Goal: Transaction & Acquisition: Purchase product/service

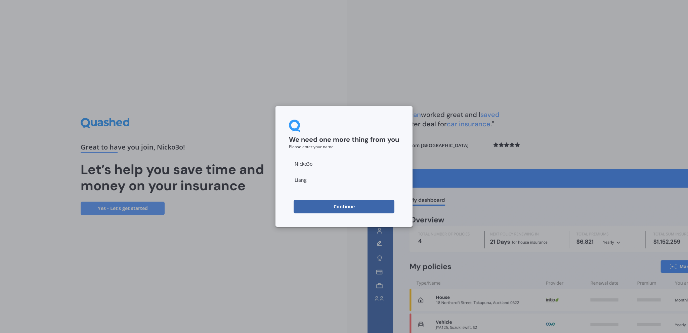
click at [312, 169] on input "Nicko3o" at bounding box center [344, 163] width 110 height 13
click at [462, 118] on div "We need one more thing from you Please enter your name Nicko3o Liang Continue" at bounding box center [344, 166] width 688 height 333
click at [354, 204] on button "Continue" at bounding box center [344, 206] width 101 height 13
click at [320, 161] on input "Nicko3o" at bounding box center [344, 163] width 110 height 13
drag, startPoint x: 366, startPoint y: 141, endPoint x: 370, endPoint y: 139, distance: 4.2
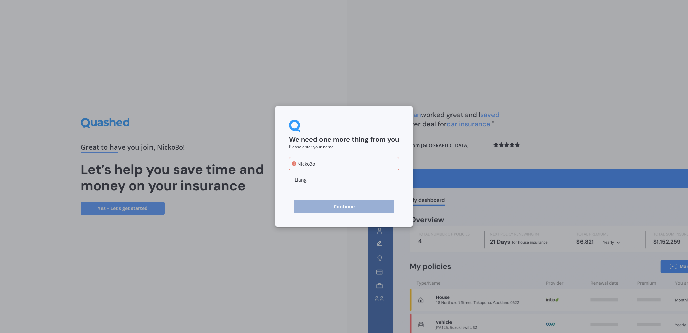
click at [367, 140] on h2 "We need one more thing from you" at bounding box center [344, 139] width 110 height 9
drag, startPoint x: 320, startPoint y: 166, endPoint x: 308, endPoint y: 166, distance: 12.1
click at [308, 166] on input "Nicko3o" at bounding box center [344, 163] width 110 height 13
type input "Nicko"
click at [495, 145] on div "We need one more thing from you Please enter your name [PERSON_NAME] Continue" at bounding box center [344, 166] width 688 height 333
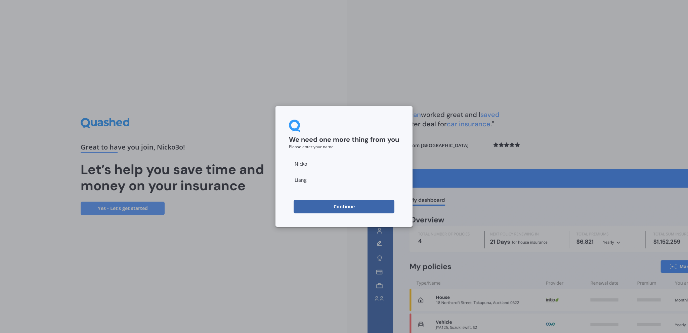
click at [340, 205] on button "Continue" at bounding box center [344, 206] width 101 height 13
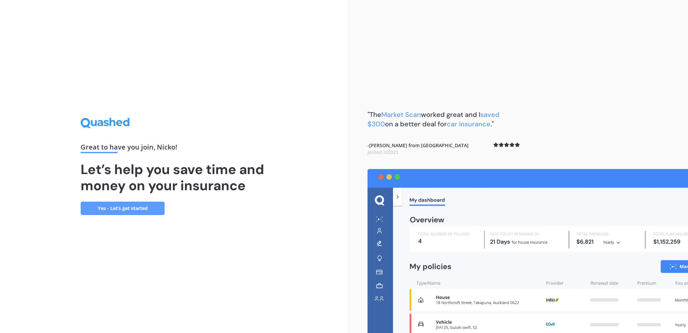
click at [144, 210] on link "Yes - Let’s get started" at bounding box center [123, 208] width 84 height 13
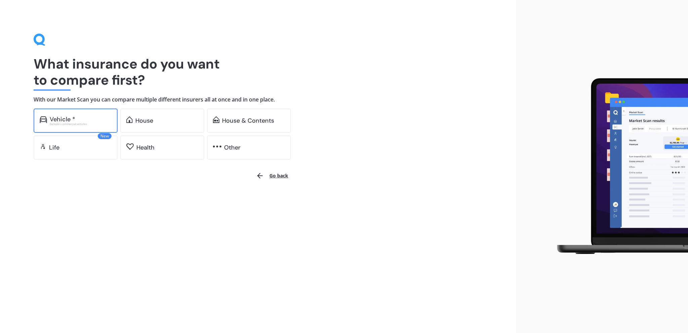
click at [88, 123] on div "Excludes commercial vehicles" at bounding box center [81, 124] width 62 height 3
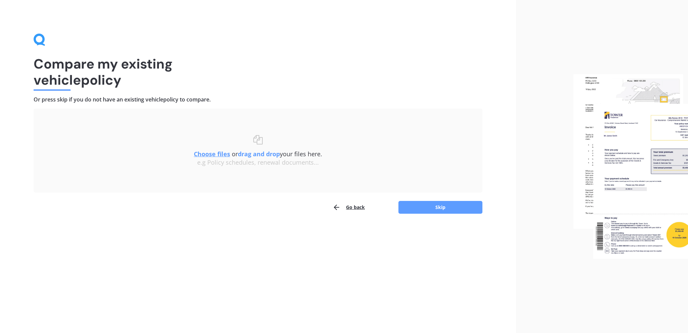
click at [211, 154] on u "Choose files" at bounding box center [212, 154] width 36 height 8
click at [253, 152] on b "drag and drop" at bounding box center [259, 154] width 42 height 8
click at [469, 209] on button "Skip" at bounding box center [441, 207] width 84 height 13
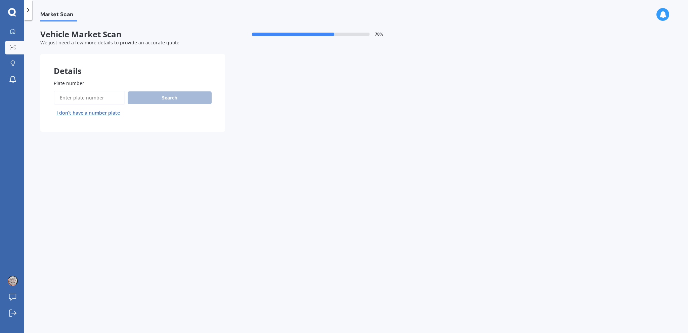
click at [102, 97] on input "Plate number" at bounding box center [89, 98] width 71 height 14
type input "y"
type input "hpy502"
click at [182, 98] on button "Search" at bounding box center [170, 97] width 84 height 13
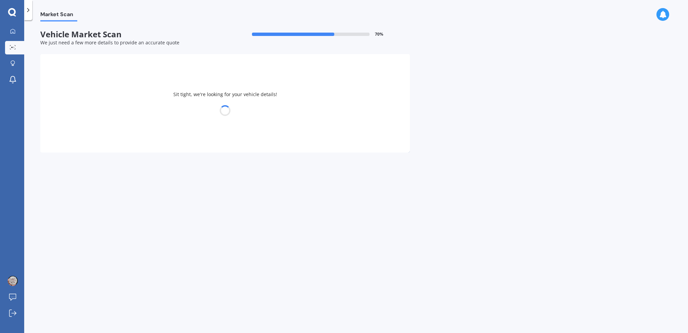
select select "NISSAN"
select select "PRESAGE"
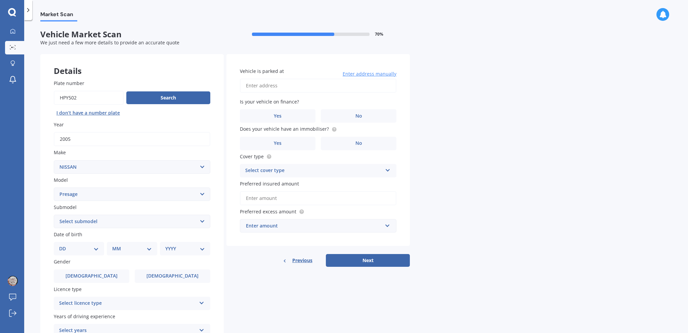
click at [567, 81] on div "Market Scan Vehicle Market Scan 70 % We just need a few more details to provide…" at bounding box center [356, 178] width 664 height 313
click at [658, 101] on div "Market Scan Vehicle Market Scan 70 % We just need a few more details to provide…" at bounding box center [356, 178] width 664 height 313
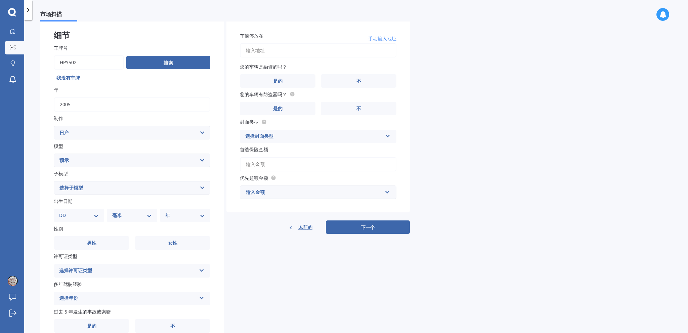
scroll to position [33, 0]
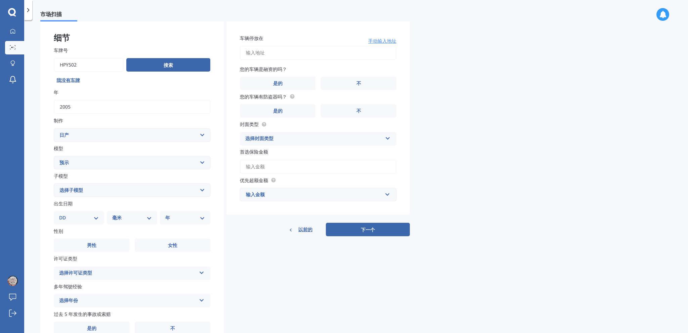
click at [120, 163] on select "选择型号 1200 180SX 200SX 300ZX 350Z 370Z 广告 Altima [PERSON_NAME]亚 [PERSON_NAME][PE…" at bounding box center [132, 162] width 157 height 13
click at [105, 192] on select "选择子模型 （全部）" at bounding box center [132, 190] width 157 height 13
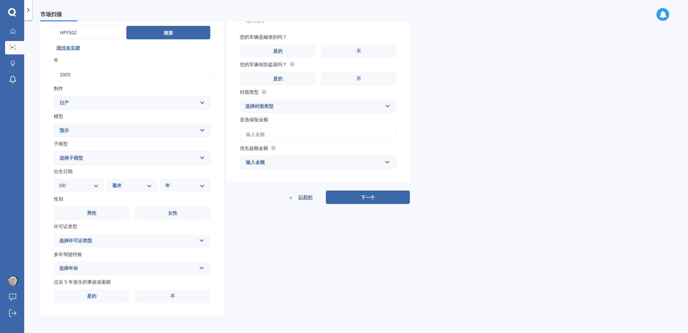
scroll to position [67, 0]
click at [92, 185] on select "DD 01 02 03 04 05 06 07 08 09 10 11 12 十三 14 15 16 17 18 19 20 21 22 23 24 二十五 …" at bounding box center [79, 184] width 40 height 7
select select "13"
click at [65, 181] on select "DD 01 02 03 04 05 06 07 08 09 10 11 12 十三 14 15 16 17 18 19 20 21 22 23 24 二十五 …" at bounding box center [79, 184] width 40 height 7
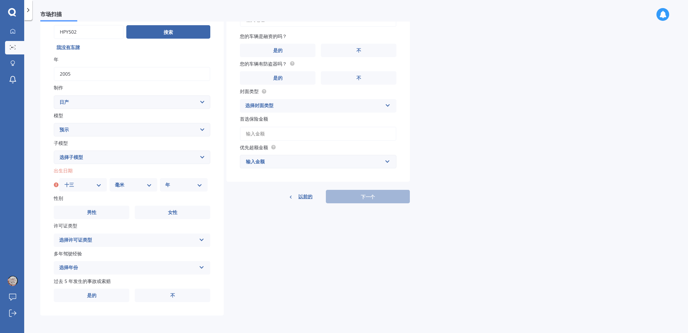
click at [134, 186] on select "毫米 01 02 03 04 05 06 07 08 09 10 11 12" at bounding box center [133, 184] width 37 height 7
select select "05"
click at [115, 181] on select "毫米 01 02 03 04 05 06 07 08 09 10 11 12" at bounding box center [133, 184] width 37 height 7
click at [181, 187] on select "年 2025 2024 2023 2022 2021 2020 2019 2018 2017 2016 2015 2014 2013 2012 2011 20…" at bounding box center [183, 184] width 37 height 7
select select "1986"
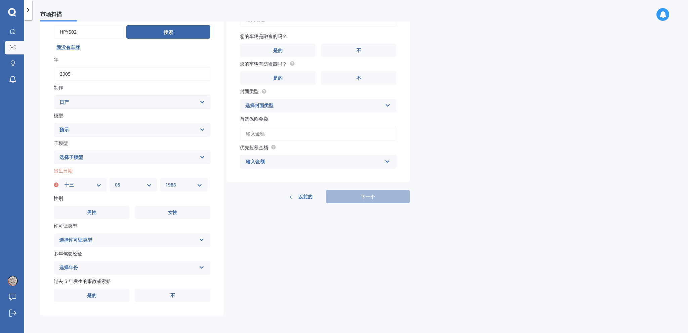
click at [165, 181] on select "年 2025 2024 2023 2022 2021 2020 2019 2018 2017 2016 2015 2014 2013 2012 2011 20…" at bounding box center [183, 184] width 37 height 7
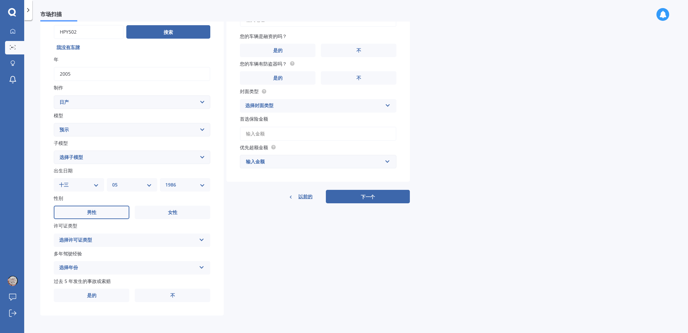
click at [105, 215] on label "男性" at bounding box center [92, 212] width 76 height 13
click at [0, 0] on input "男性" at bounding box center [0, 0] width 0 height 0
click at [124, 246] on div "选择许可证类型 新西兰全额 新西兰限制 新西兰学习者 澳大利亚 英国 [GEOGRAPHIC_DATA]/其他海外牌照" at bounding box center [132, 240] width 157 height 13
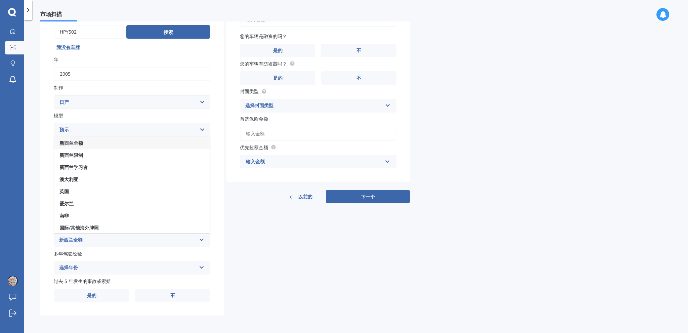
click at [83, 143] on font "新西兰全额" at bounding box center [71, 143] width 24 height 6
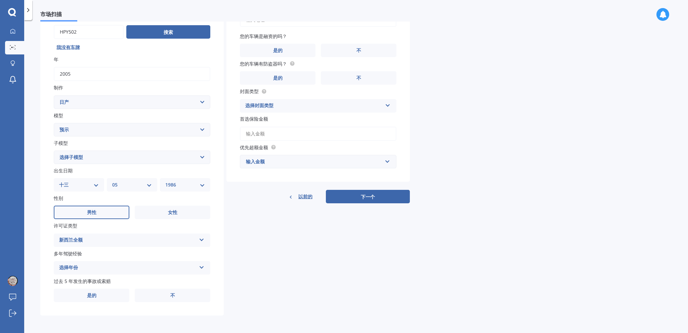
click at [297, 234] on div "细节 车牌号 搜索 我没有车牌 年 2005 制作 选择品牌 交流电 阿尔法·罗密欧 阿斯顿·[PERSON_NAME] 奥迪 [PERSON_NAME] 贝…" at bounding box center [225, 152] width 370 height 328
click at [141, 271] on div "选择年份" at bounding box center [127, 268] width 137 height 8
click at [83, 205] on div "5年或以上" at bounding box center [132, 206] width 156 height 12
click at [294, 254] on div "细节 车牌号 搜索 我没有车牌 年 2005 制作 选择品牌 交流电 阿尔法·罗密欧 阿斯顿·[PERSON_NAME] 奥迪 [PERSON_NAME] 贝…" at bounding box center [225, 152] width 370 height 328
click at [176, 293] on label "不" at bounding box center [173, 295] width 76 height 13
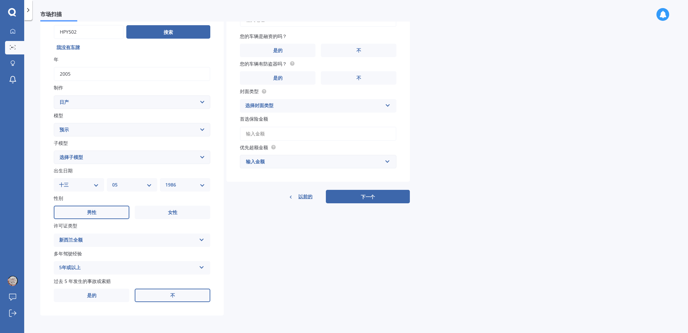
click at [0, 0] on input "不" at bounding box center [0, 0] width 0 height 0
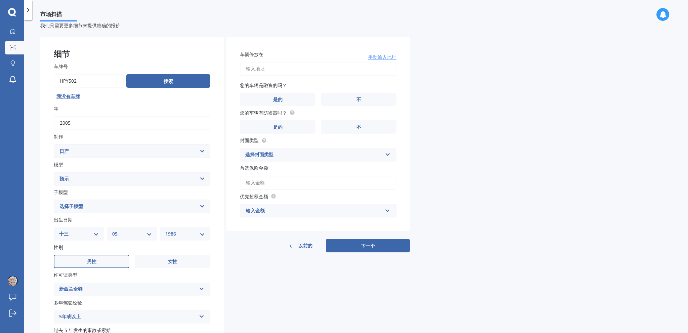
scroll to position [0, 0]
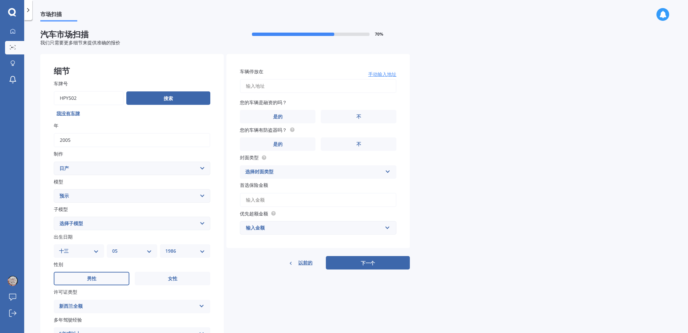
click at [298, 87] on input "车辆停放在" at bounding box center [318, 86] width 157 height 14
type input "[STREET_ADDRESS]"
click at [357, 119] on font "不" at bounding box center [359, 116] width 5 height 6
click at [0, 0] on input "不" at bounding box center [0, 0] width 0 height 0
click at [364, 146] on label "不" at bounding box center [359, 143] width 76 height 13
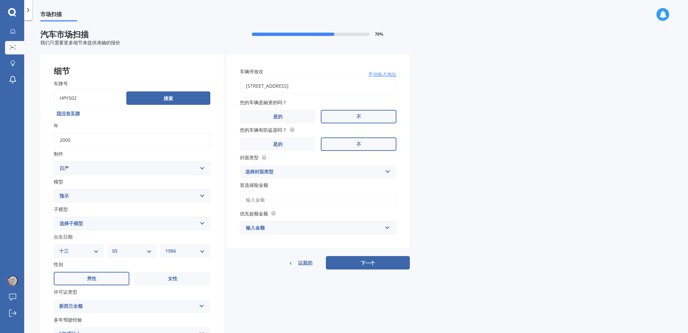
click at [0, 0] on input "不" at bounding box center [0, 0] width 0 height 0
click at [367, 172] on div "选择封面类型" at bounding box center [313, 172] width 137 height 8
click at [263, 188] on div "综合的" at bounding box center [318, 185] width 156 height 12
click at [286, 201] on input "首选保险金额" at bounding box center [318, 200] width 157 height 14
click at [290, 226] on div "输入金额" at bounding box center [314, 227] width 136 height 7
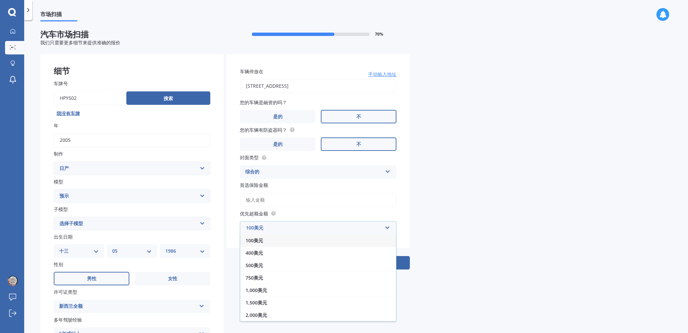
click at [425, 190] on div "市场扫描 汽车市场扫描 70 % 我们只需要更多细节来提供准确的报价 细节 车牌号 搜索 我没有车牌 年 2005 制作 选择品牌 交流电 [PERSON_N…" at bounding box center [356, 178] width 664 height 313
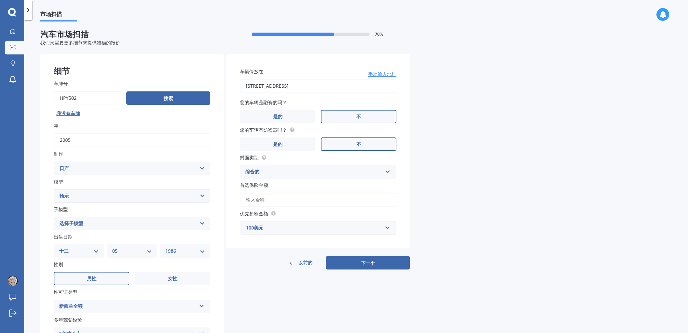
click at [287, 229] on div "100美元" at bounding box center [314, 227] width 136 height 7
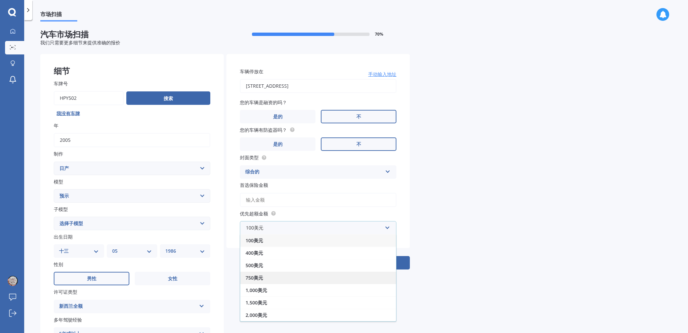
click at [269, 276] on div "750美元" at bounding box center [318, 278] width 156 height 12
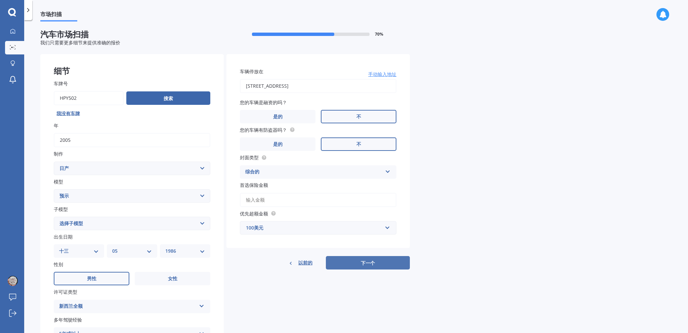
click at [370, 261] on font "下一个" at bounding box center [368, 263] width 14 height 6
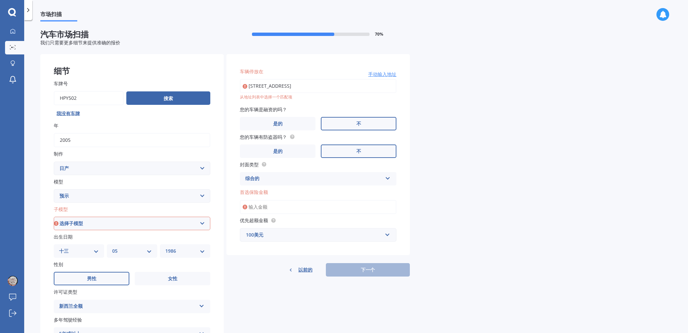
click at [177, 223] on select "选择子模型 （全部）" at bounding box center [132, 223] width 157 height 13
select select "(ALL)"
click at [54, 217] on select "选择子模型 （全部）" at bounding box center [132, 223] width 157 height 13
drag, startPoint x: 387, startPoint y: 87, endPoint x: 332, endPoint y: 89, distance: 54.8
click at [332, 89] on input "[STREET_ADDRESS]" at bounding box center [318, 86] width 157 height 14
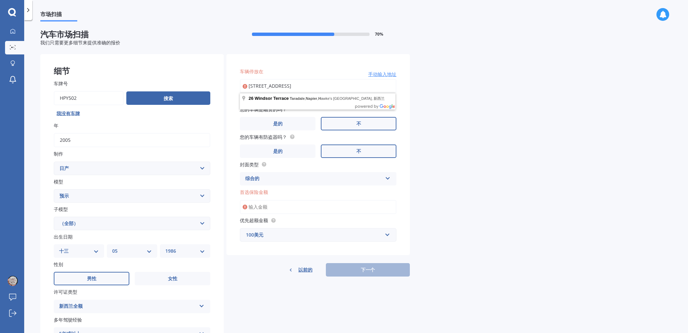
click at [313, 87] on input "[STREET_ADDRESS]" at bounding box center [318, 86] width 157 height 14
type input "[STREET_ADDRESS] 4112新西兰"
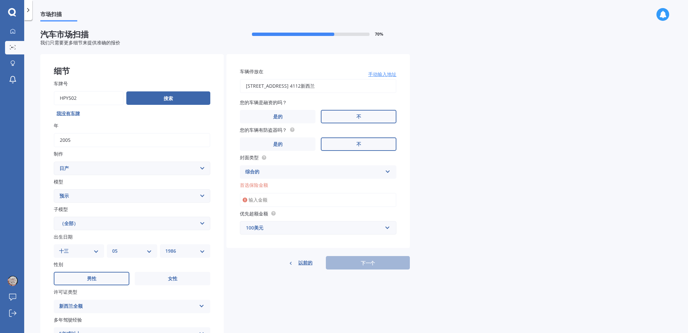
click at [290, 203] on input "首选保险金额" at bounding box center [318, 200] width 157 height 14
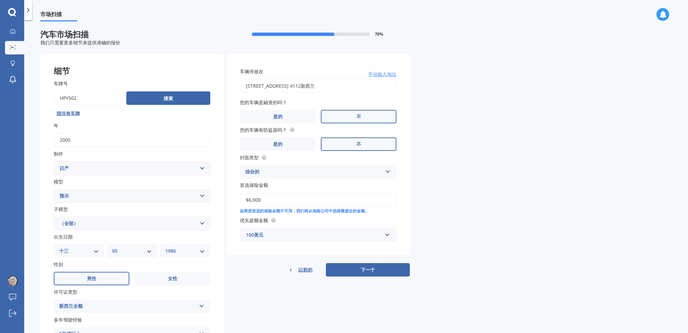
type input "$6,000"
click at [285, 238] on div "100美元" at bounding box center [314, 234] width 136 height 7
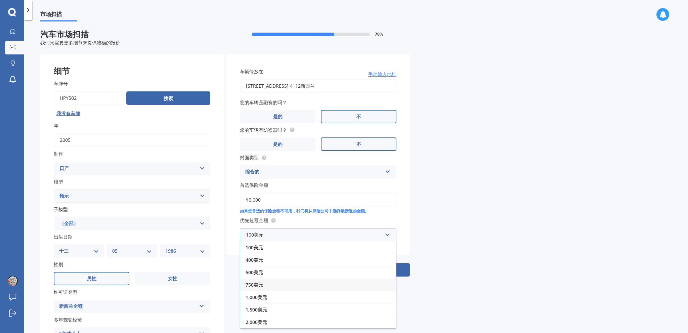
click at [261, 285] on font "750美元" at bounding box center [254, 285] width 17 height 6
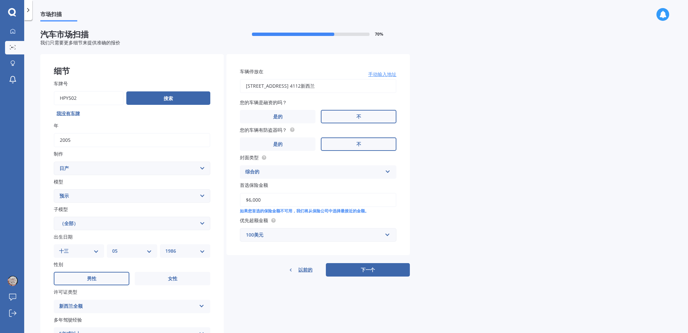
click at [265, 200] on input "$6,000" at bounding box center [318, 200] width 157 height 14
click at [389, 272] on button "下一个" at bounding box center [368, 269] width 84 height 13
select select "13"
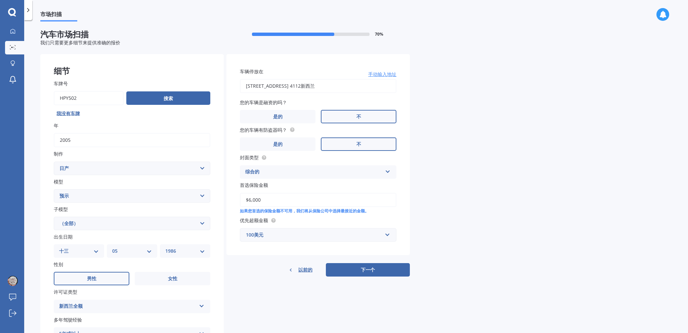
select select "05"
select select "1986"
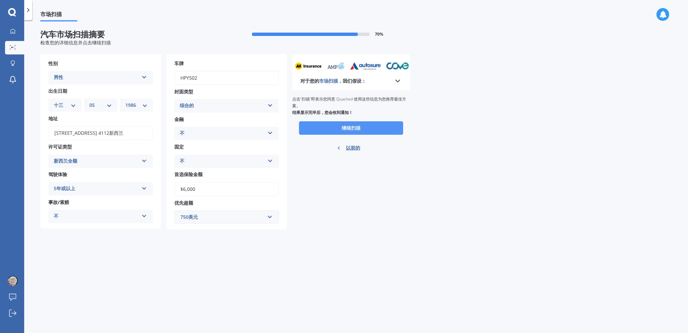
click at [366, 127] on button "继续扫描" at bounding box center [351, 127] width 104 height 13
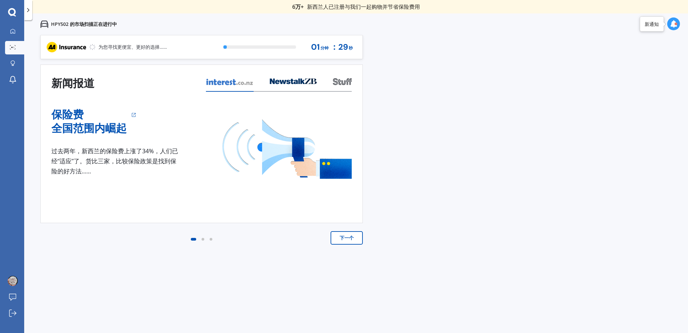
click at [346, 240] on font "下一个" at bounding box center [347, 238] width 14 height 6
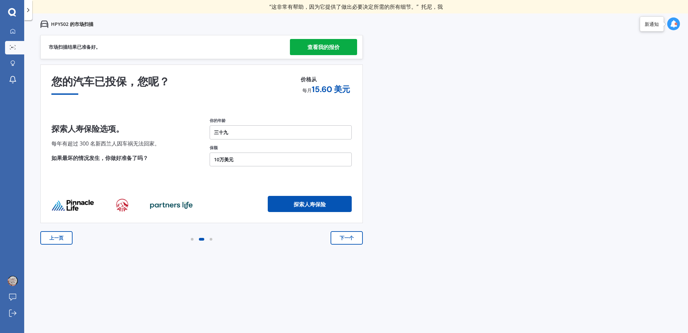
click at [334, 45] on font "查看我的报价" at bounding box center [324, 46] width 32 height 7
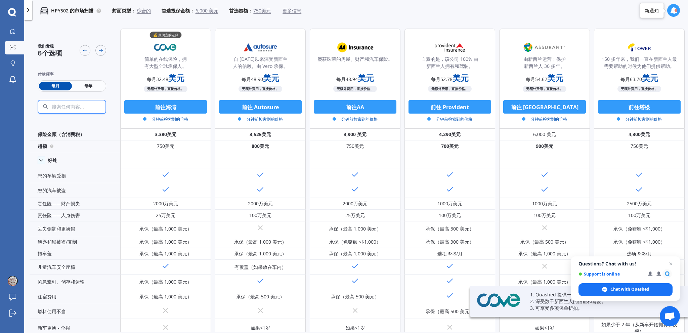
click at [88, 85] on font "每年" at bounding box center [88, 86] width 8 height 6
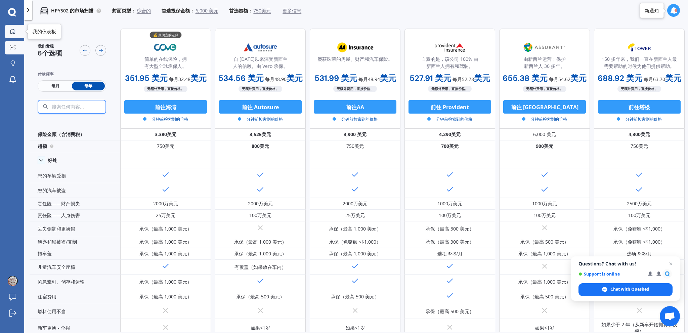
click at [12, 35] on link "我的仪表板" at bounding box center [14, 31] width 19 height 13
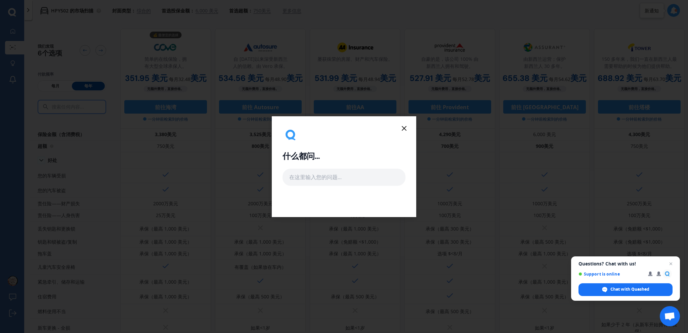
click at [403, 130] on icon at bounding box center [404, 128] width 8 height 8
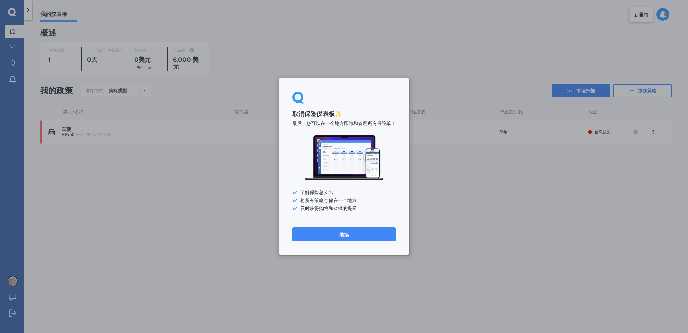
click at [251, 163] on div "取消保险仪表板✨ 最后，您可以在一个地方跟踪和管理所有保险单！ 了解保险总支出 将所有策略存储在一个地方 及时获得购物和省钱的提示 继续" at bounding box center [344, 166] width 688 height 333
click at [357, 235] on button "继续" at bounding box center [344, 235] width 104 height 14
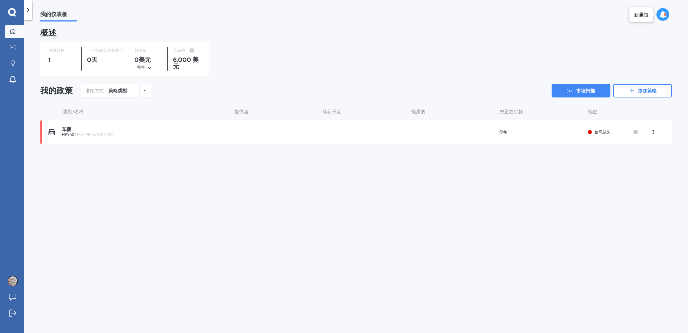
click at [653, 133] on icon at bounding box center [653, 131] width 5 height 4
click at [639, 160] on div "删除" at bounding box center [638, 158] width 67 height 13
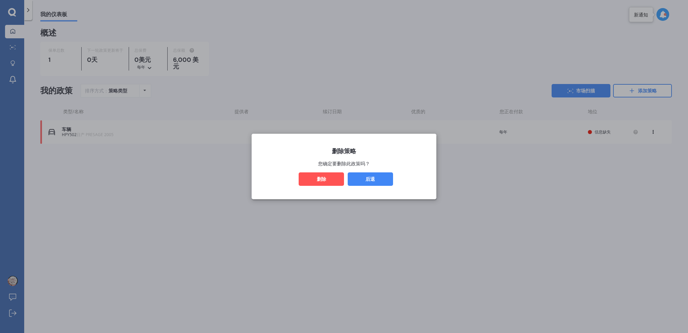
click at [333, 180] on button "删除" at bounding box center [321, 178] width 45 height 13
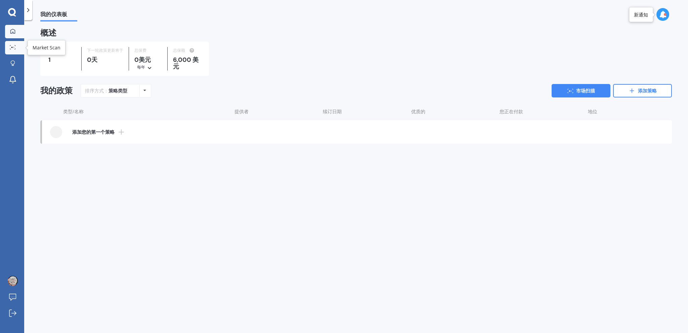
click at [12, 43] on link "市场扫描" at bounding box center [14, 47] width 19 height 13
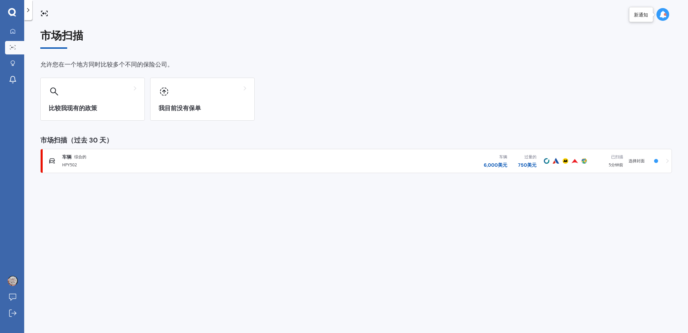
click at [42, 13] on icon at bounding box center [44, 13] width 8 height 8
click at [31, 9] on icon at bounding box center [28, 10] width 7 height 7
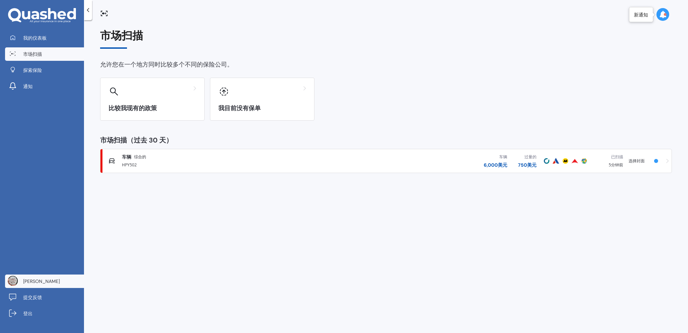
click at [50, 279] on link "[PERSON_NAME]" at bounding box center [44, 281] width 79 height 13
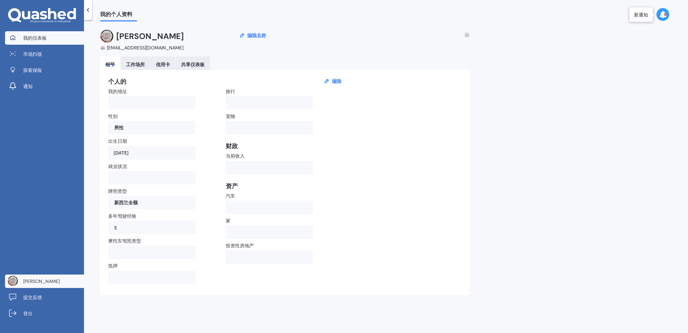
click at [40, 39] on font "我的仪表板" at bounding box center [35, 38] width 24 height 6
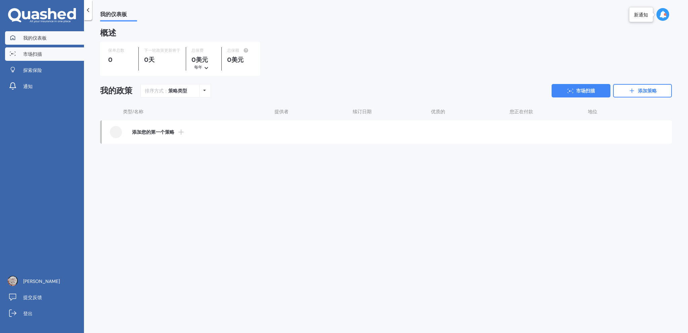
click at [45, 53] on link "市场扫描" at bounding box center [44, 53] width 79 height 13
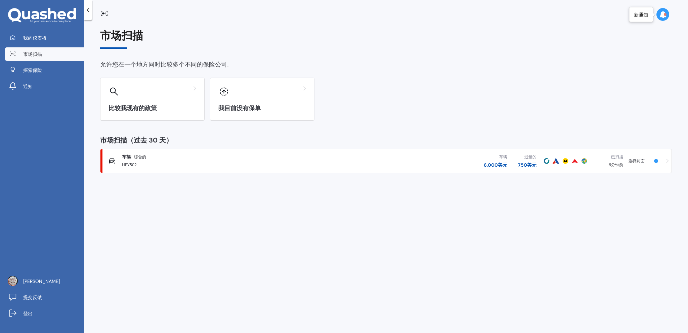
click at [667, 161] on icon at bounding box center [668, 161] width 3 height 5
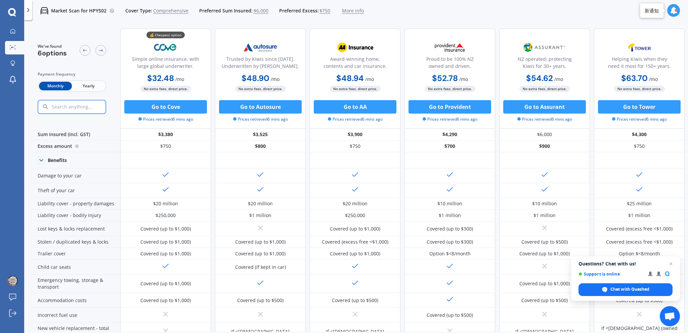
click at [668, 161] on div at bounding box center [639, 160] width 91 height 16
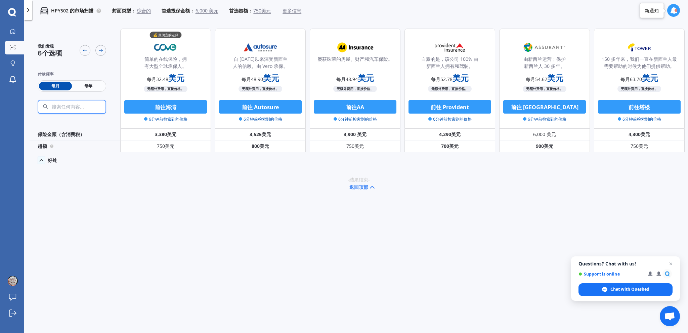
drag, startPoint x: 605, startPoint y: 174, endPoint x: 596, endPoint y: 172, distance: 9.5
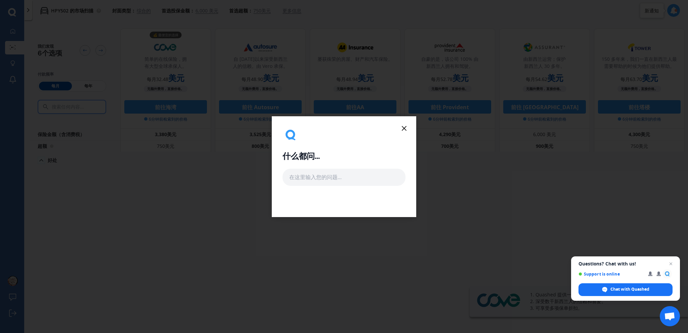
drag, startPoint x: 442, startPoint y: 152, endPoint x: 434, endPoint y: 150, distance: 8.3
click at [407, 130] on icon at bounding box center [404, 128] width 8 height 8
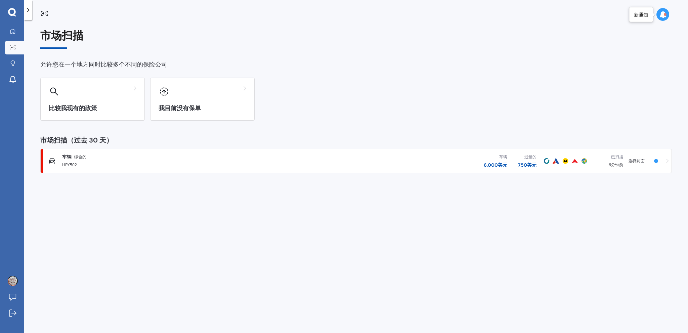
click at [670, 161] on link "车辆 综合的 HPY502 车辆 6,000 美元 过量的 750 美元 已扫描 6分钟前 选择封面" at bounding box center [356, 161] width 632 height 24
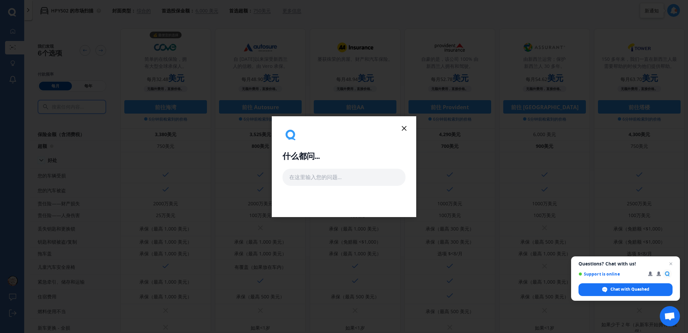
drag, startPoint x: 670, startPoint y: 161, endPoint x: 666, endPoint y: 160, distance: 3.9
click at [395, 131] on div "什么都问..." at bounding box center [344, 156] width 123 height 59
click at [406, 130] on line at bounding box center [404, 128] width 4 height 4
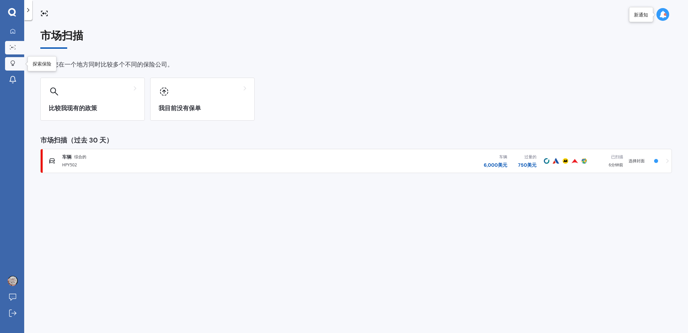
click at [7, 69] on link "探索保险" at bounding box center [14, 63] width 19 height 13
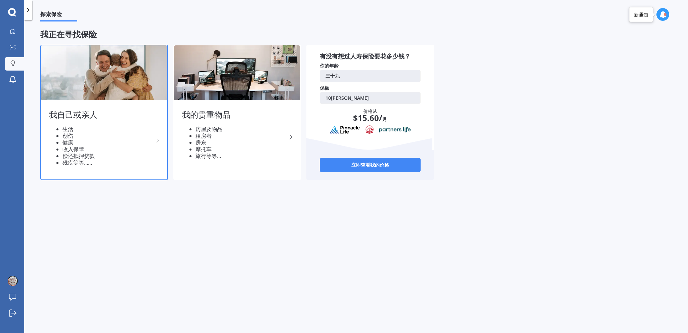
click at [114, 150] on li "收入保障" at bounding box center [108, 149] width 91 height 7
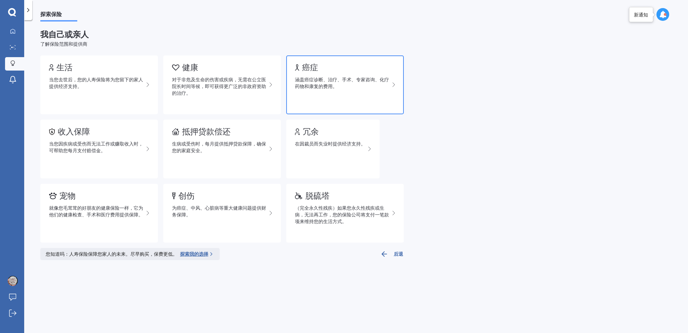
click at [385, 83] on div "涵盖癌症诊断、治疗、手术、专家咨询、化疗药物和康复的费用。" at bounding box center [342, 82] width 95 height 13
drag, startPoint x: 90, startPoint y: 57, endPoint x: 61, endPoint y: 43, distance: 32.9
